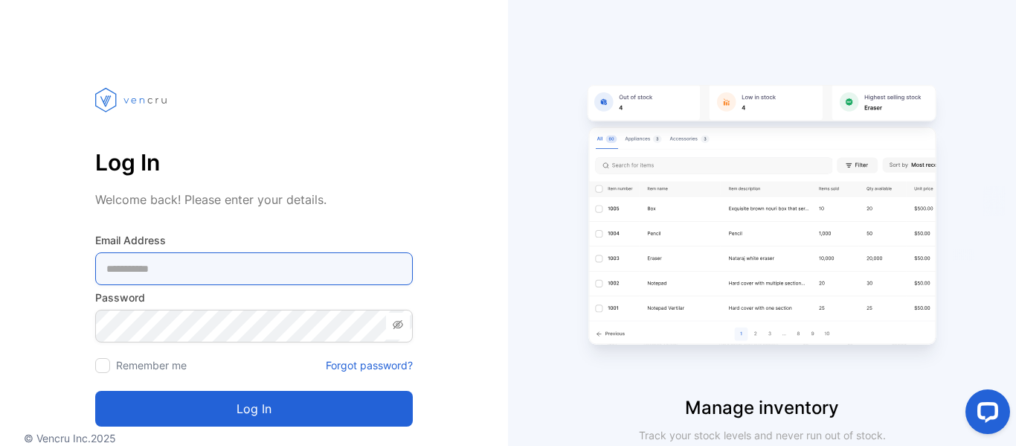
type Address-inputemail "**********"
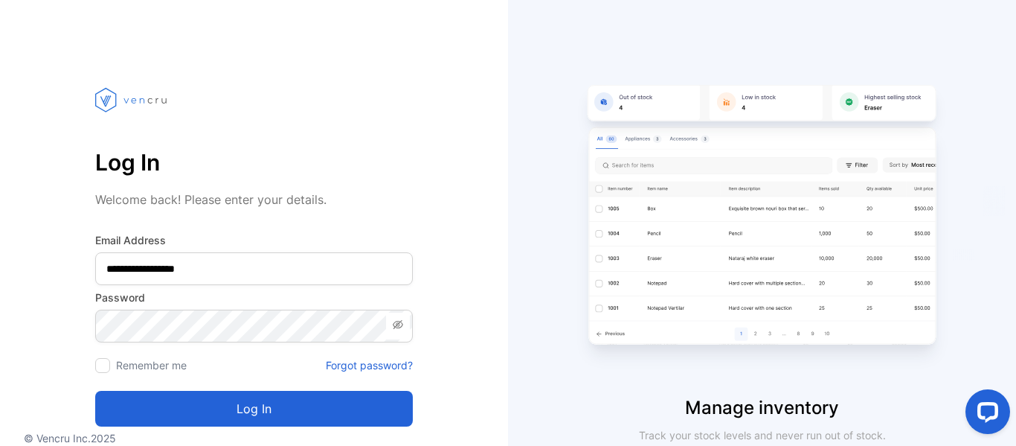
click at [347, 417] on button "Log in" at bounding box center [254, 409] width 318 height 36
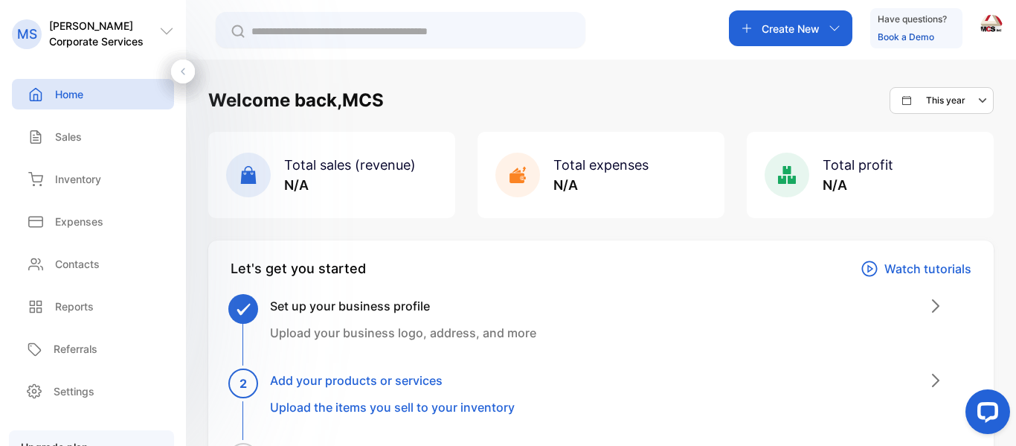
click at [790, 19] on div "Create New" at bounding box center [790, 28] width 123 height 36
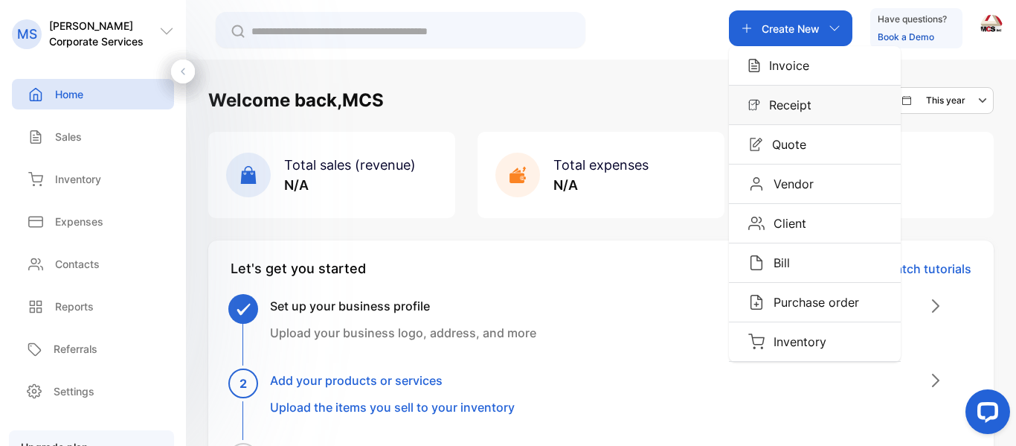
click at [783, 103] on p "Receipt" at bounding box center [785, 105] width 51 height 18
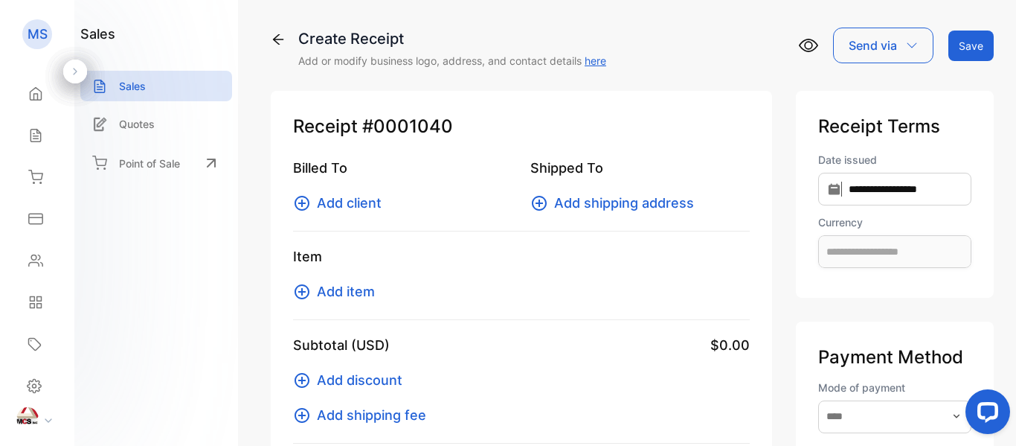
type input "**********"
click at [363, 205] on span "Add client" at bounding box center [349, 203] width 65 height 20
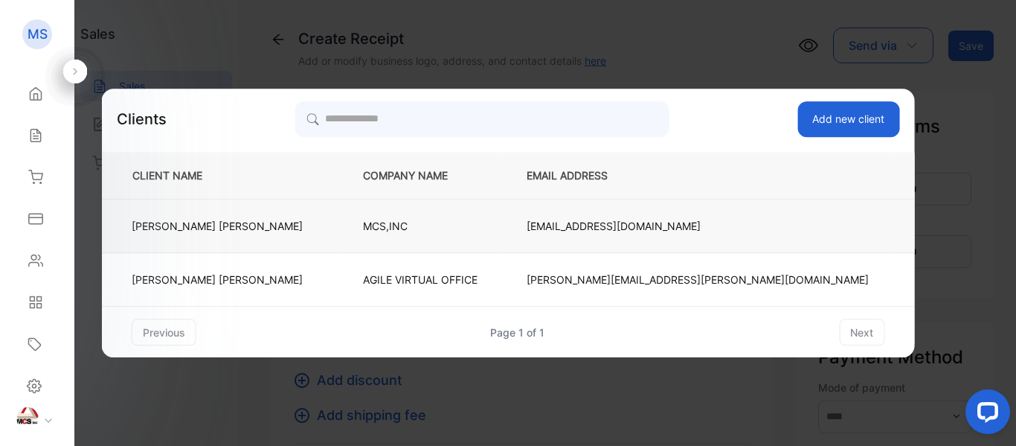
click at [341, 217] on td "MCS,INC" at bounding box center [420, 226] width 164 height 54
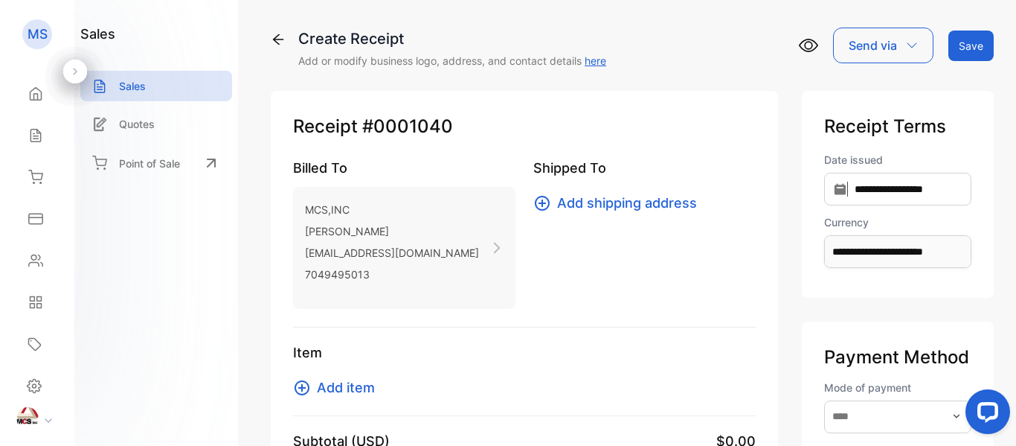
click at [347, 389] on span "Add item" at bounding box center [346, 387] width 58 height 20
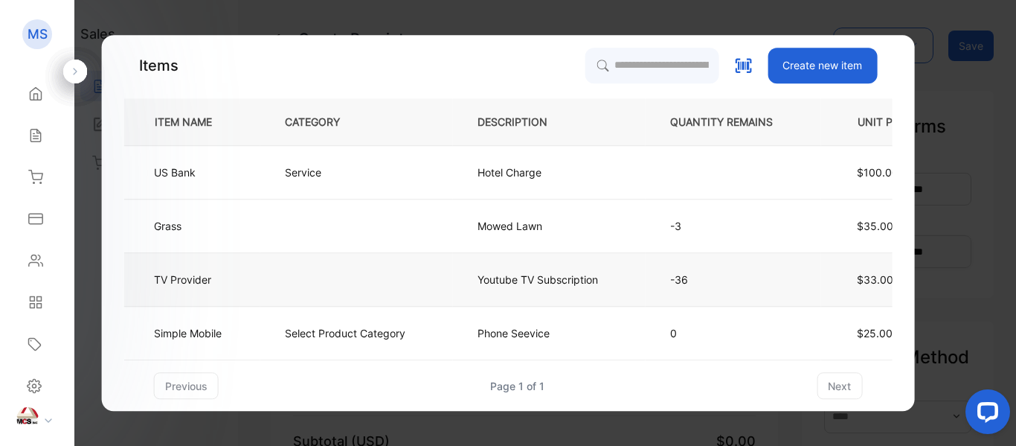
click at [308, 266] on td at bounding box center [356, 280] width 193 height 54
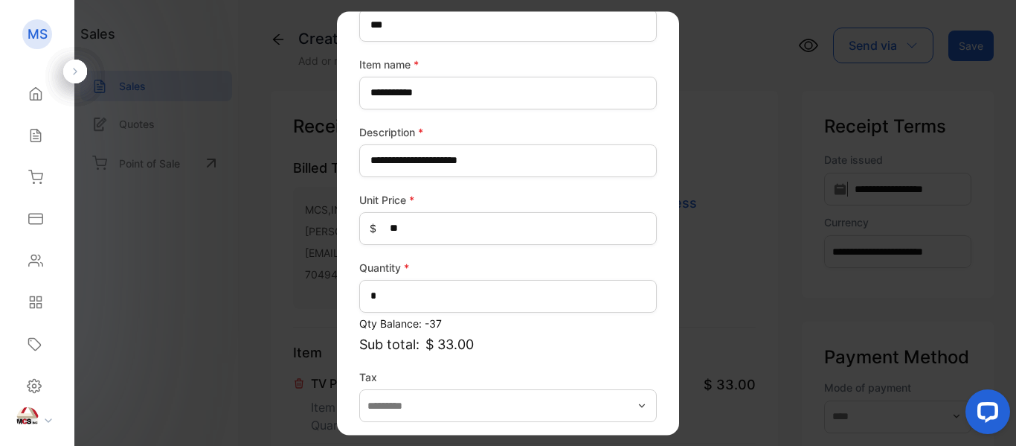
scroll to position [164, 0]
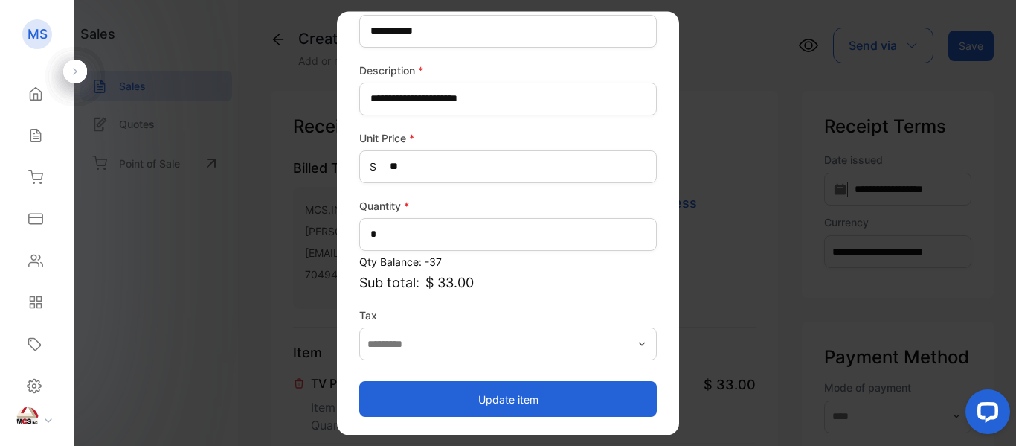
click at [542, 402] on button "Update item" at bounding box center [508, 399] width 298 height 36
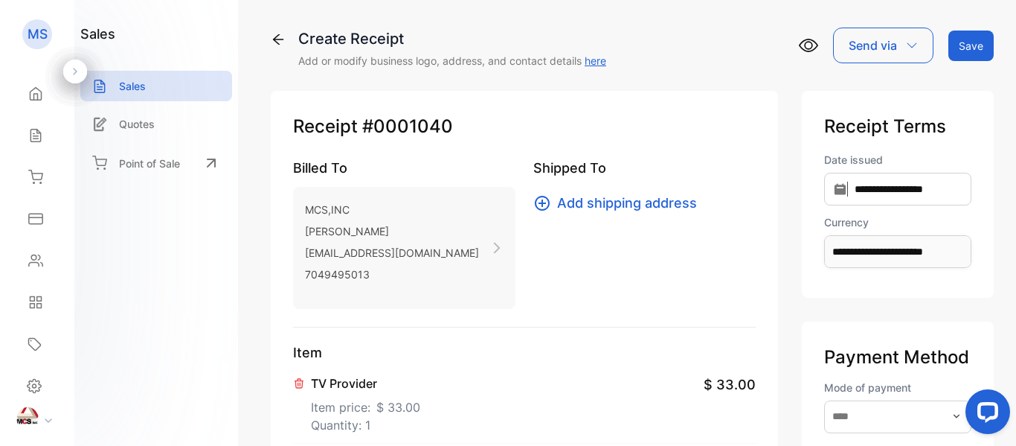
click at [266, 177] on div "**********" at bounding box center [632, 223] width 768 height 446
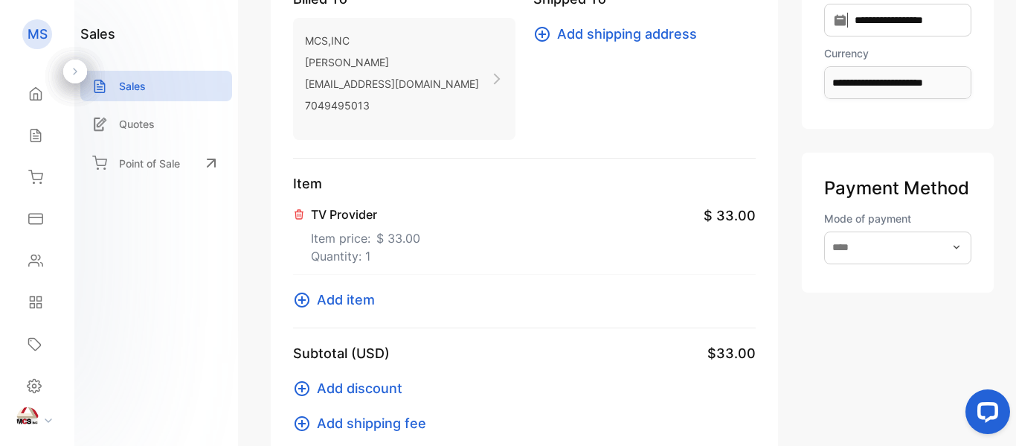
scroll to position [0, 0]
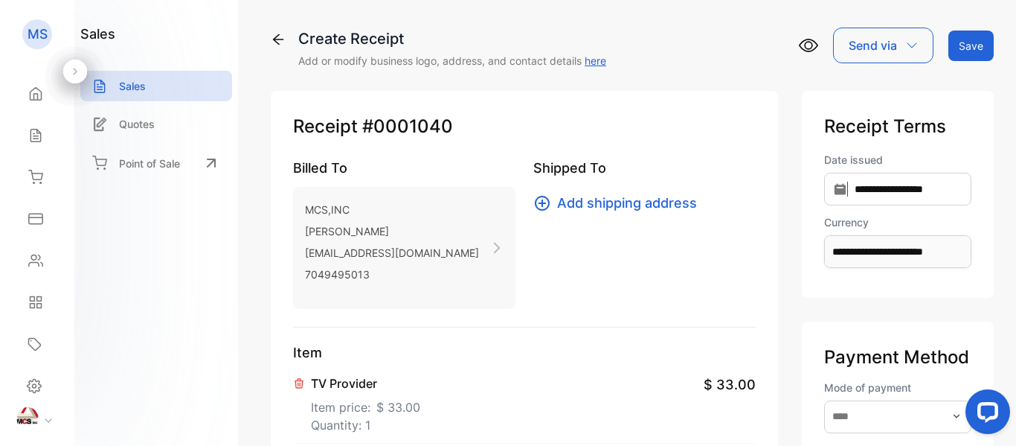
click at [975, 48] on button "Save" at bounding box center [971, 46] width 45 height 31
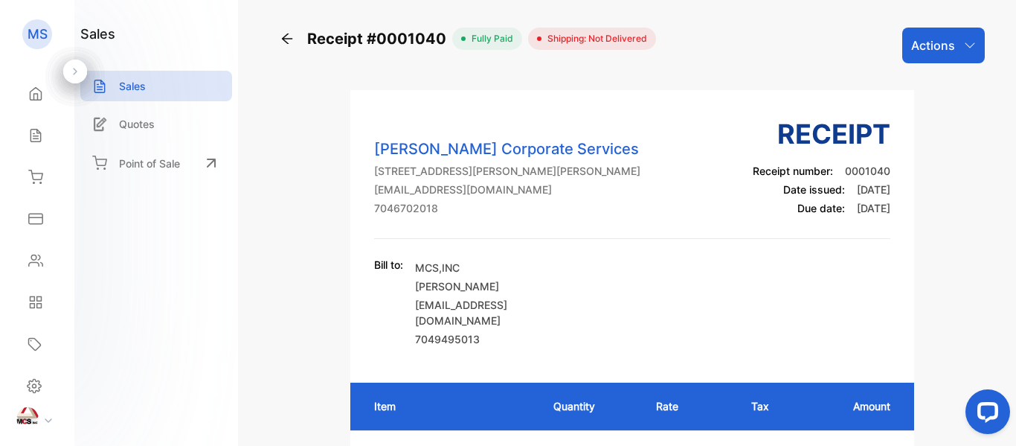
click at [960, 38] on div "Actions" at bounding box center [943, 46] width 83 height 36
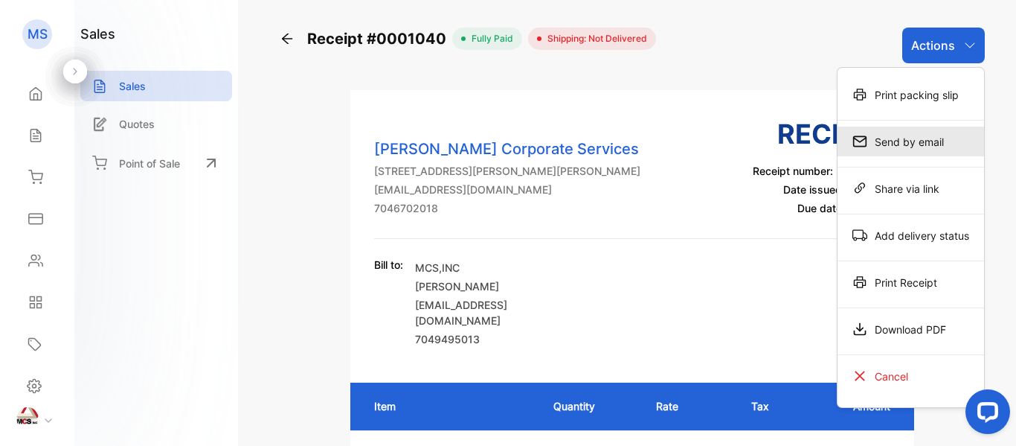
click at [948, 144] on div "Send by email" at bounding box center [911, 141] width 147 height 30
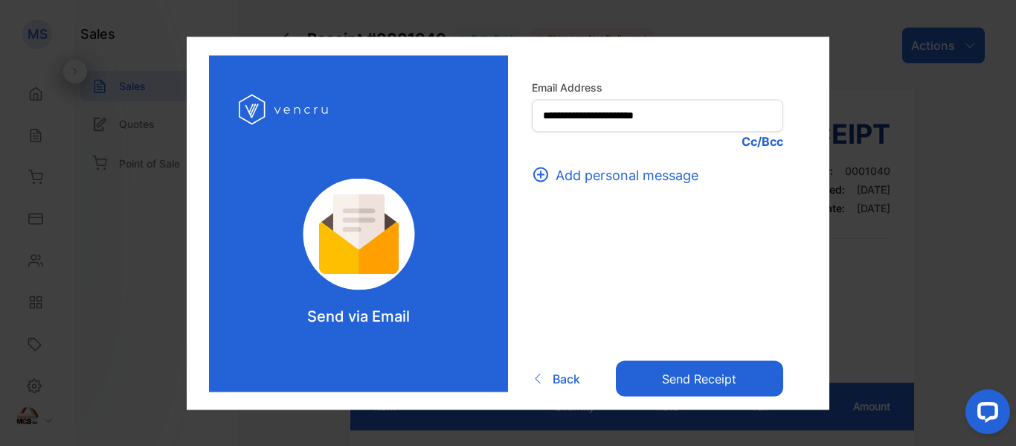
click at [750, 144] on p "Cc/Bcc" at bounding box center [657, 141] width 251 height 18
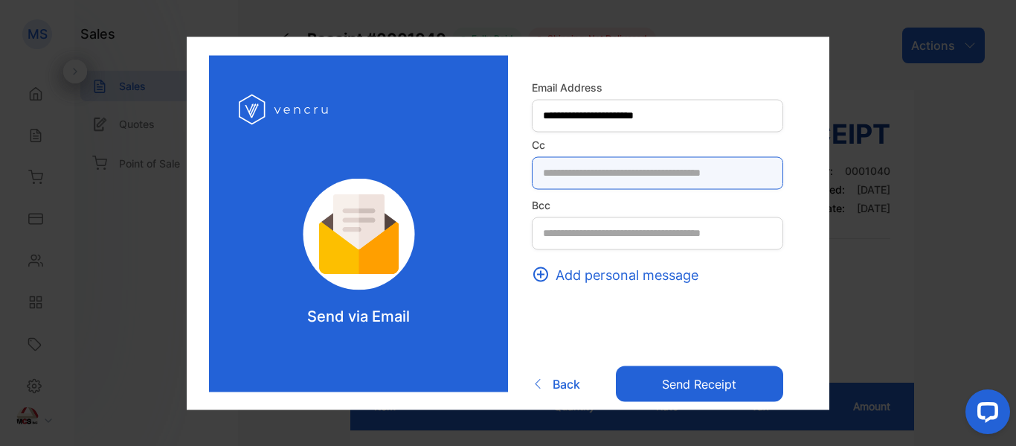
click at [621, 174] on input "text" at bounding box center [657, 172] width 251 height 33
type input "**********"
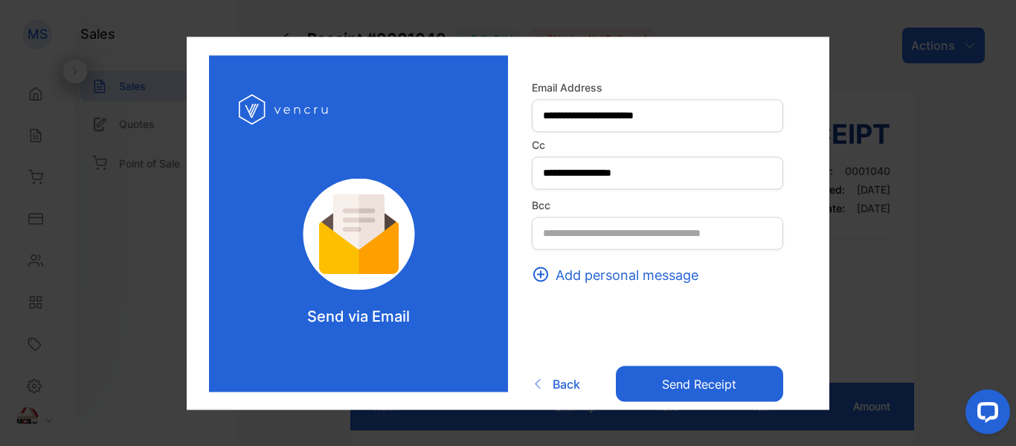
click at [680, 393] on button "Send receipt" at bounding box center [699, 384] width 167 height 36
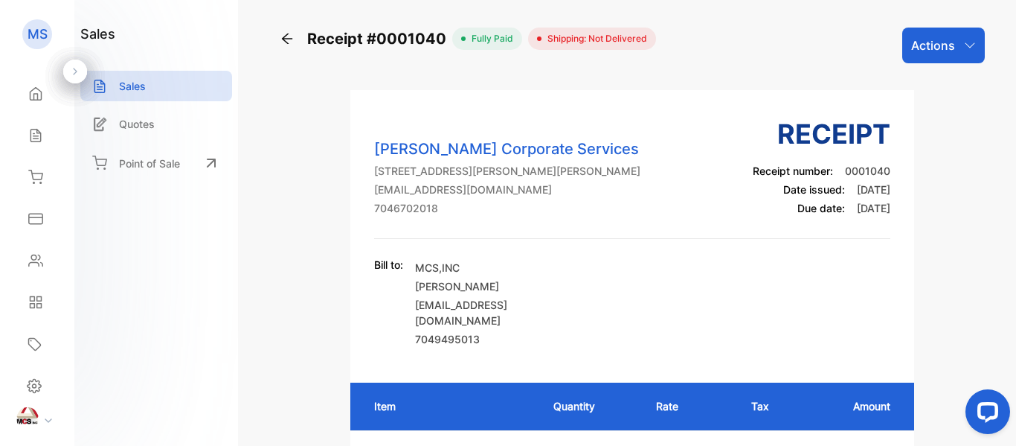
click at [964, 49] on icon "button" at bounding box center [970, 45] width 12 height 12
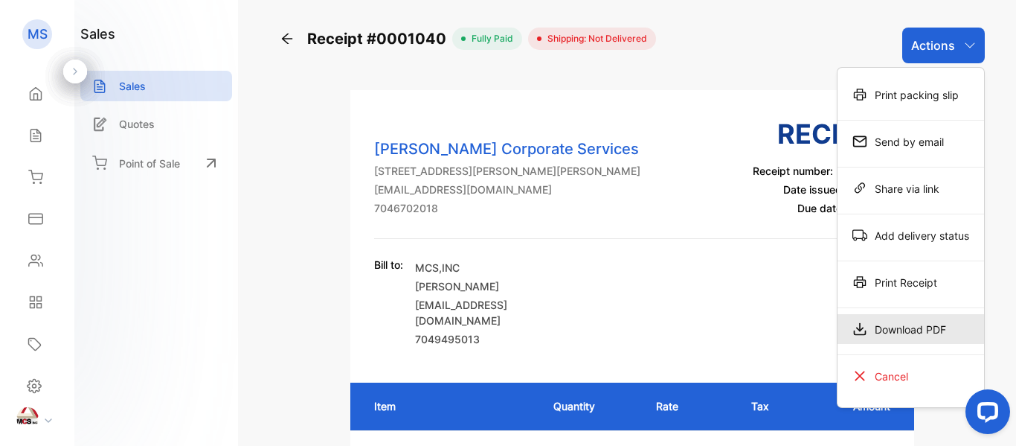
click at [855, 321] on icon at bounding box center [860, 328] width 15 height 15
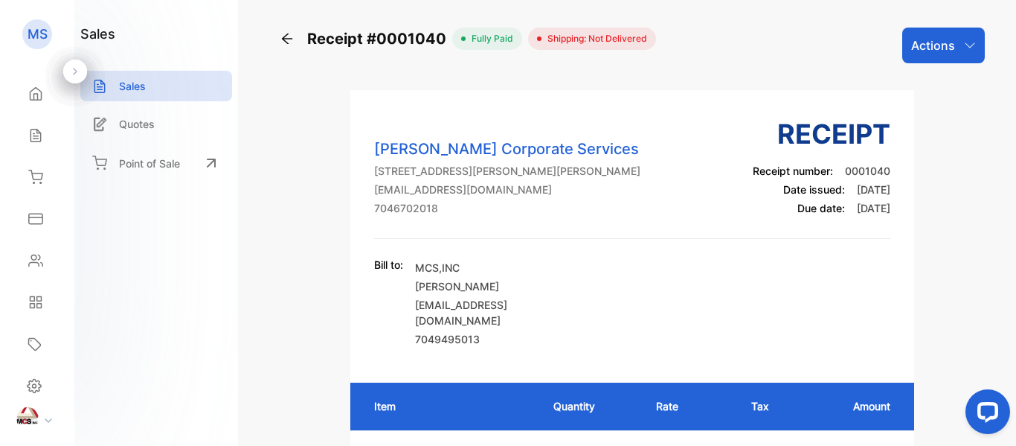
click at [48, 422] on icon at bounding box center [48, 420] width 7 height 4
click at [155, 402] on button "Log out" at bounding box center [123, 402] width 112 height 28
click at [42, 424] on div at bounding box center [41, 420] width 65 height 26
click at [106, 400] on p "Log out" at bounding box center [118, 401] width 31 height 13
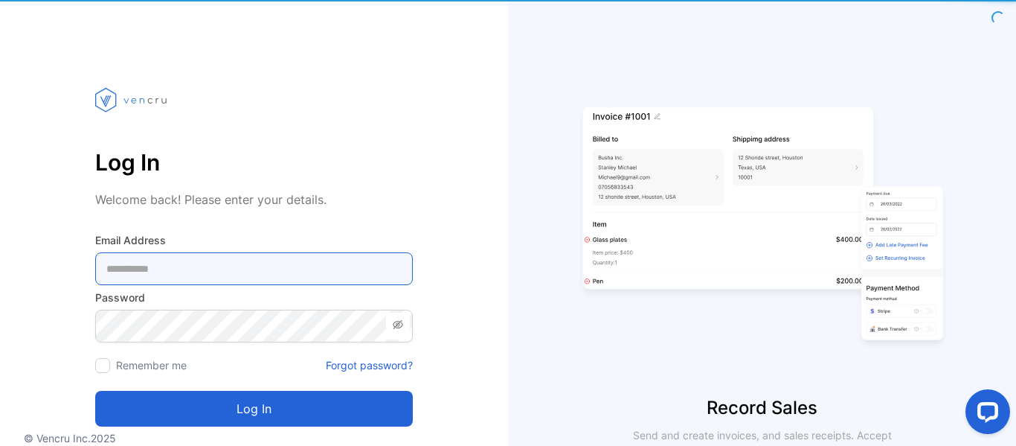
type Address-inputemail "**********"
